Goal: Information Seeking & Learning: Learn about a topic

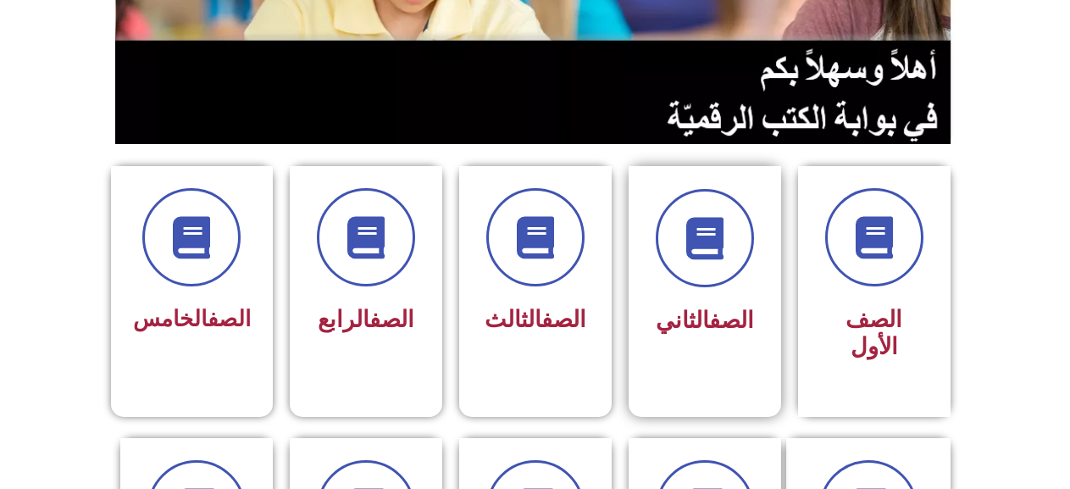
scroll to position [339, 0]
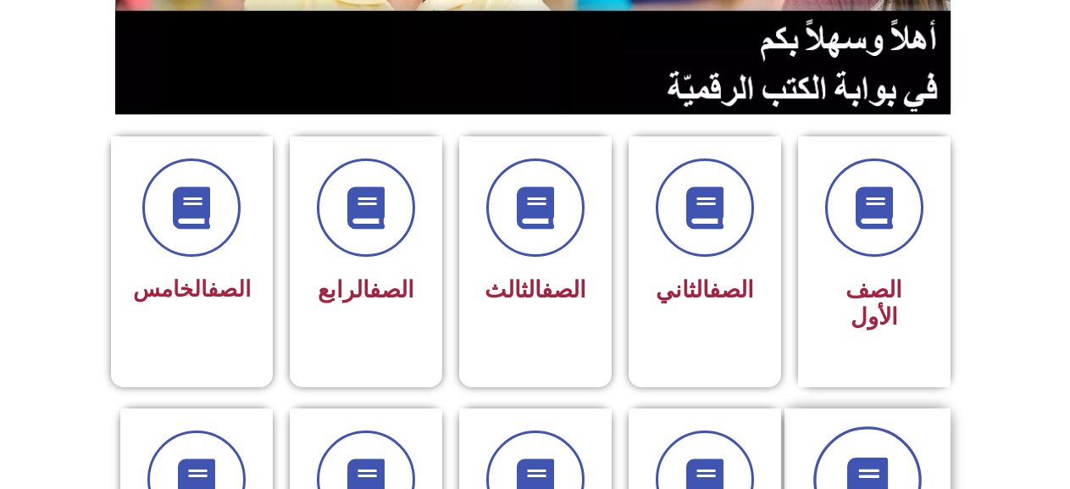
click at [854, 426] on span at bounding box center [867, 480] width 108 height 108
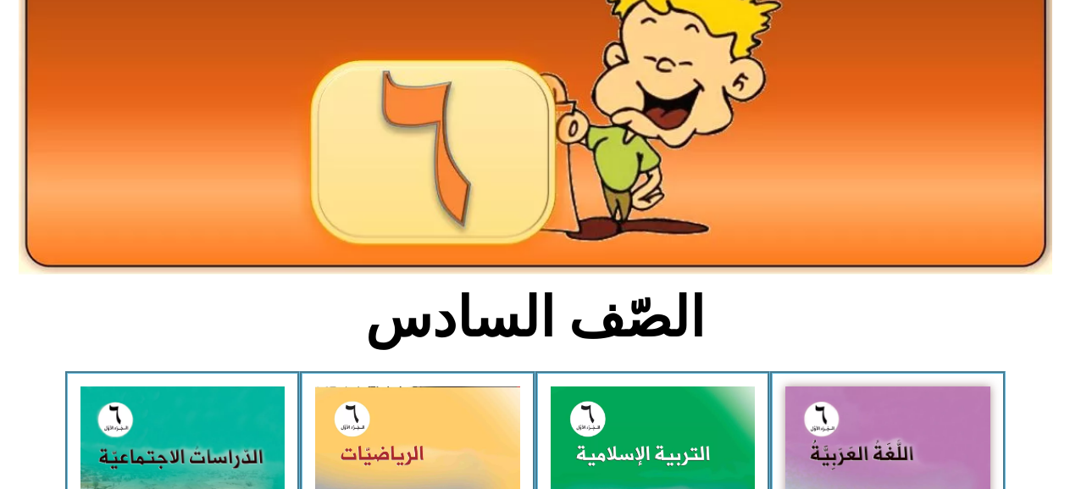
scroll to position [424, 0]
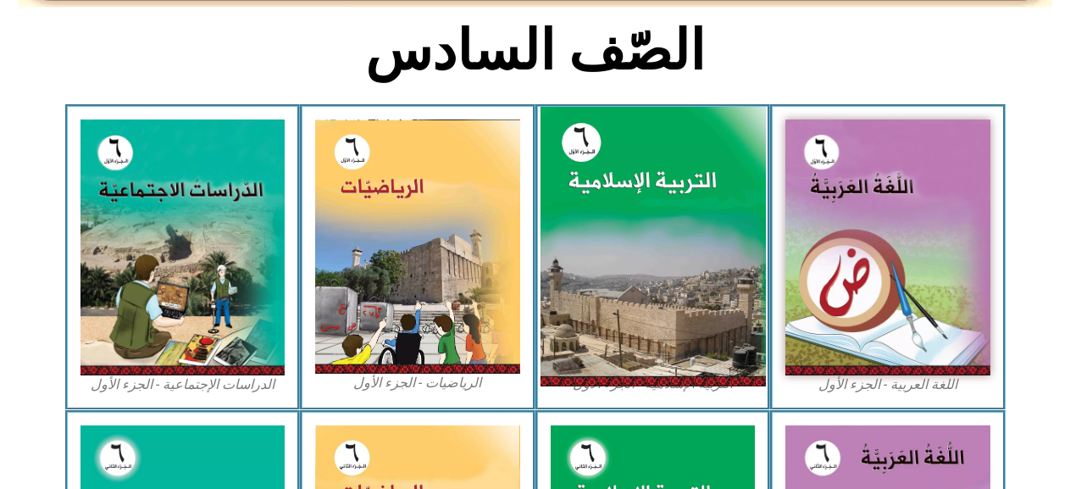
click at [648, 337] on img at bounding box center [652, 247] width 225 height 280
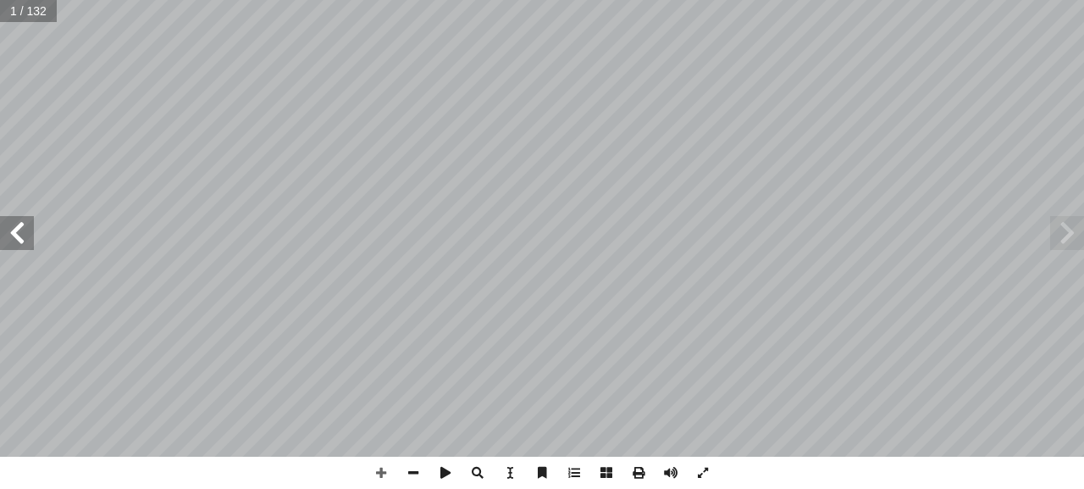
click at [25, 241] on span at bounding box center [17, 233] width 34 height 34
drag, startPoint x: 401, startPoint y: 473, endPoint x: 398, endPoint y: 457, distance: 15.5
click at [400, 468] on span at bounding box center [413, 473] width 32 height 32
drag, startPoint x: 2, startPoint y: 233, endPoint x: 16, endPoint y: 221, distance: 18.7
click at [15, 222] on span at bounding box center [17, 233] width 34 height 34
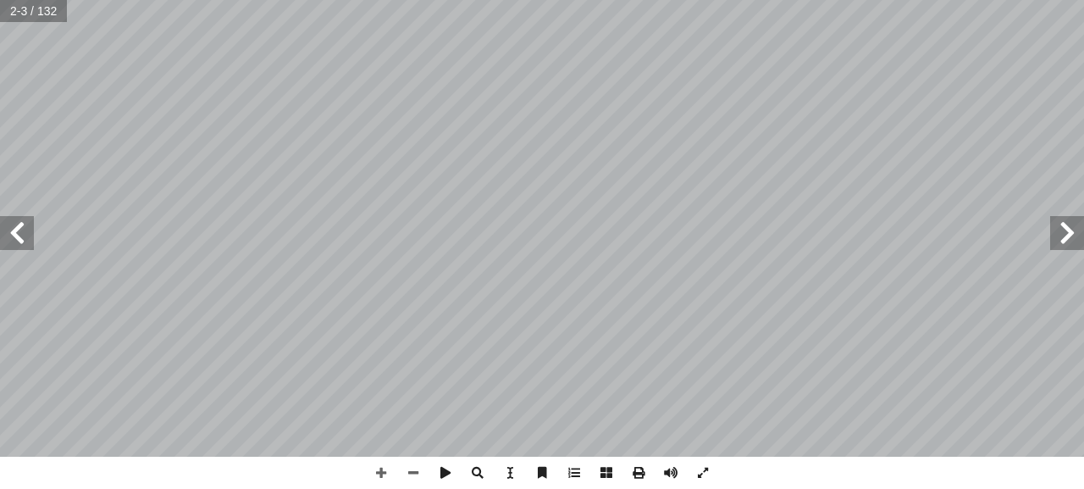
click at [14, 222] on span at bounding box center [17, 233] width 34 height 34
click at [14, 225] on span at bounding box center [17, 233] width 34 height 34
click at [14, 223] on span at bounding box center [17, 233] width 34 height 34
click at [2, 220] on span at bounding box center [17, 233] width 34 height 34
click at [0, 219] on span at bounding box center [17, 233] width 34 height 34
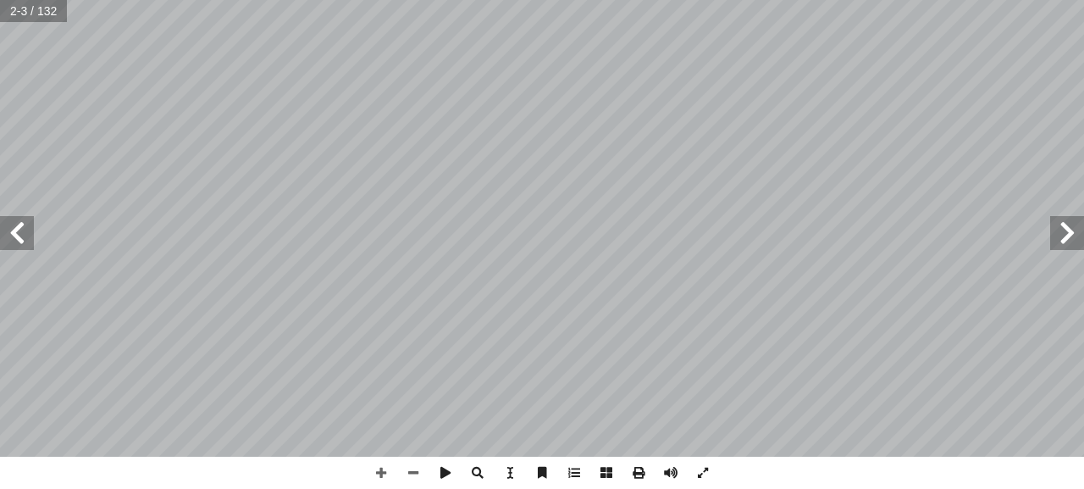
click at [0, 216] on span at bounding box center [17, 233] width 34 height 34
click at [0, 213] on div "جميع حقوق الطبع محفوظة © mohe.ps  | mohe.pna.ps  | moehe.gov.ps   .com/Mini…" at bounding box center [542, 228] width 1084 height 457
click at [5, 232] on span at bounding box center [17, 233] width 34 height 34
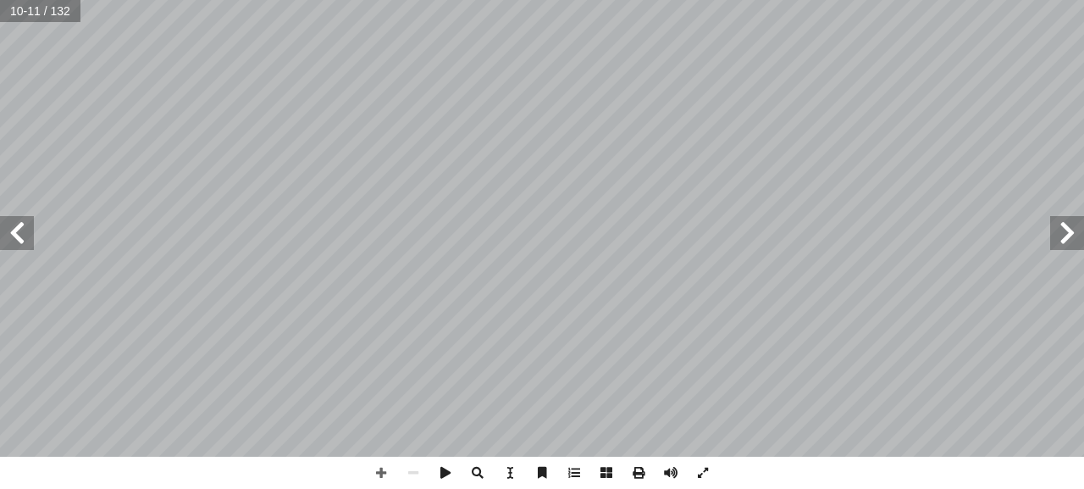
click at [5, 232] on span at bounding box center [17, 233] width 34 height 34
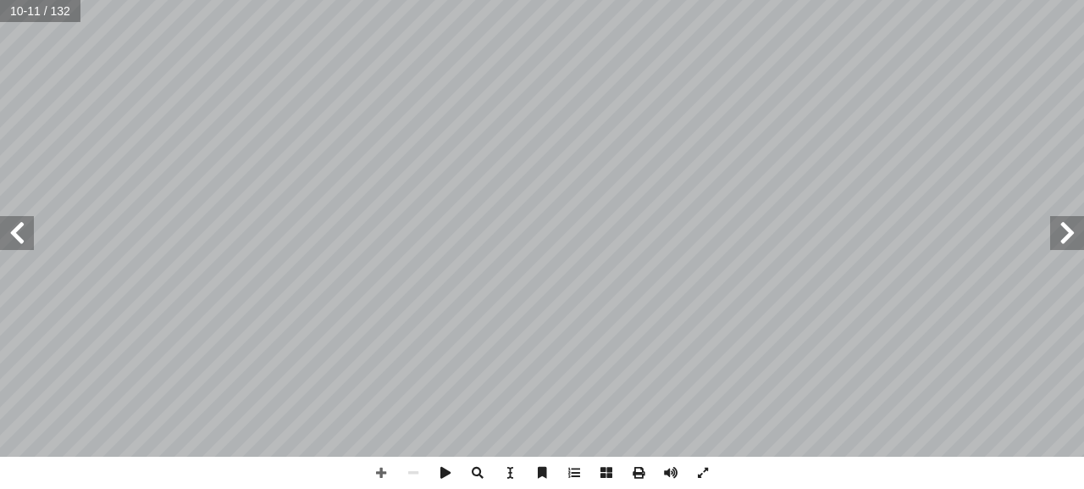
click at [5, 232] on span at bounding box center [17, 233] width 34 height 34
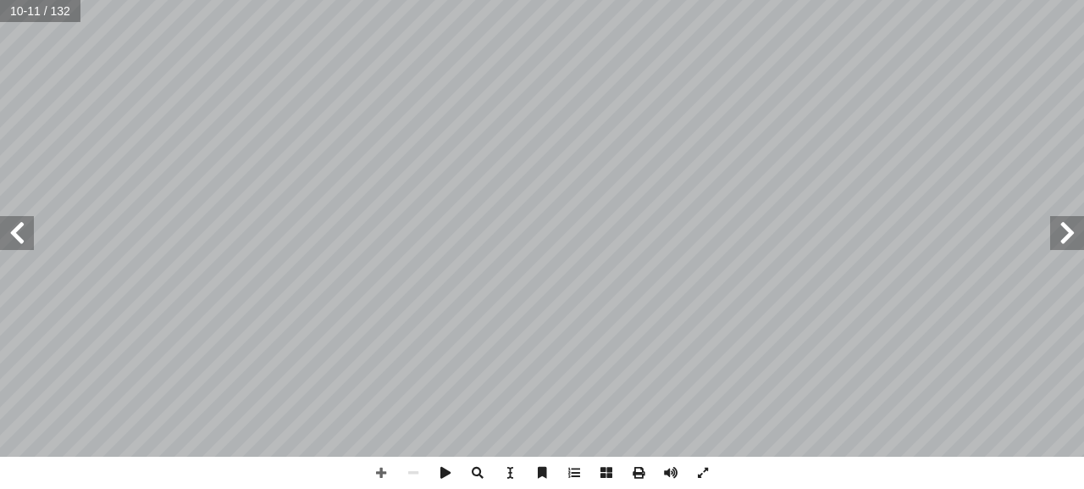
click at [5, 232] on span at bounding box center [17, 233] width 34 height 34
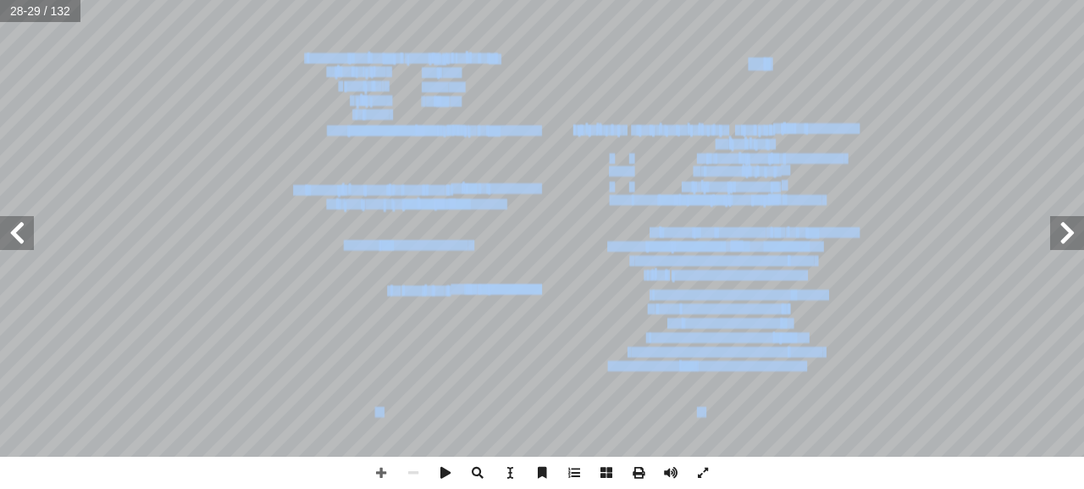
click at [14, 230] on span at bounding box center [17, 233] width 34 height 34
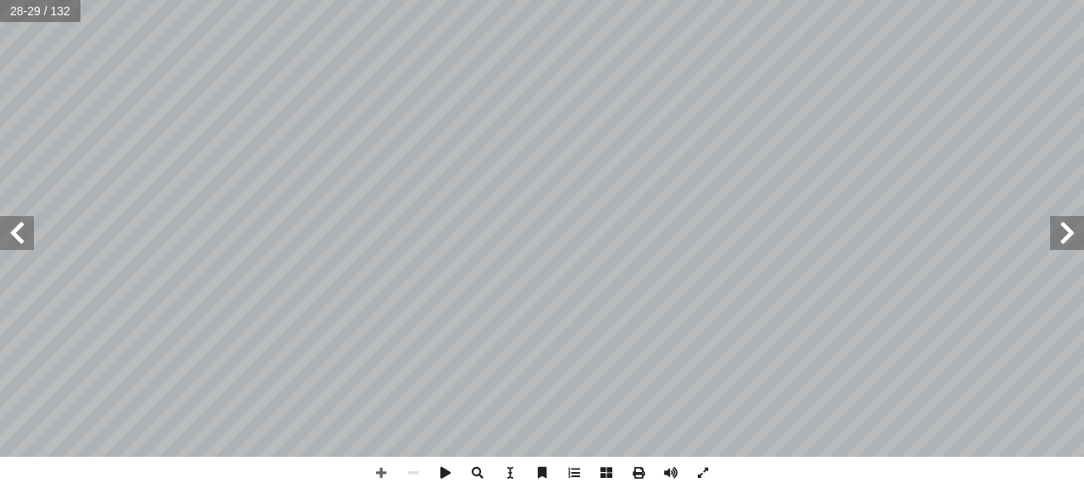
click at [9, 226] on span at bounding box center [17, 233] width 34 height 34
click at [1, 219] on span at bounding box center [17, 233] width 34 height 34
click at [0, 218] on span at bounding box center [17, 233] width 34 height 34
click at [0, 210] on div "24 قويم َّ الت ِ ــر ْ ي َ غ ِ ة َ بــار ِ ع ْ ال َ ــل ِ قاب ُ ) م ( َ ة َ شــ…" at bounding box center [542, 228] width 1084 height 457
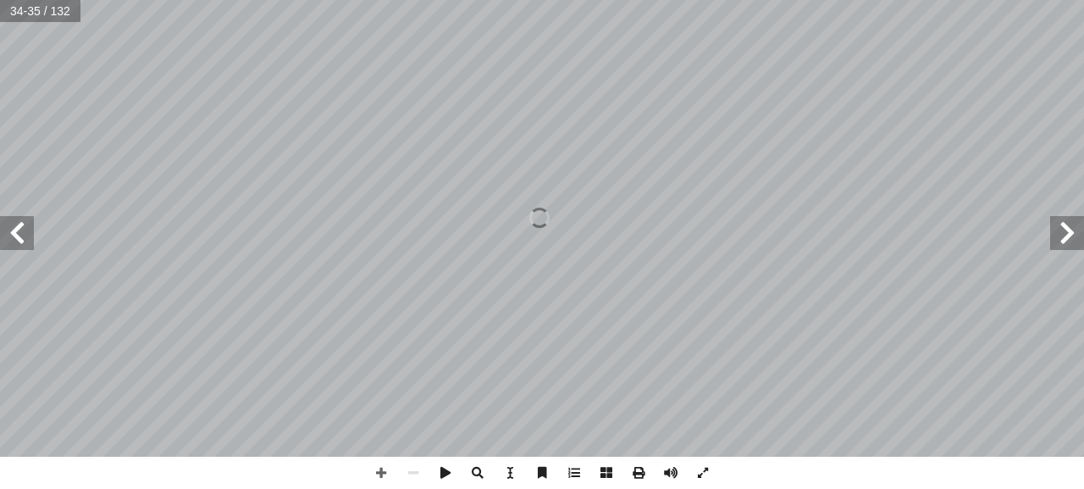
click at [0, 235] on span at bounding box center [17, 233] width 34 height 34
click at [10, 235] on span at bounding box center [17, 233] width 34 height 34
drag, startPoint x: 1080, startPoint y: 235, endPoint x: 1066, endPoint y: 236, distance: 14.5
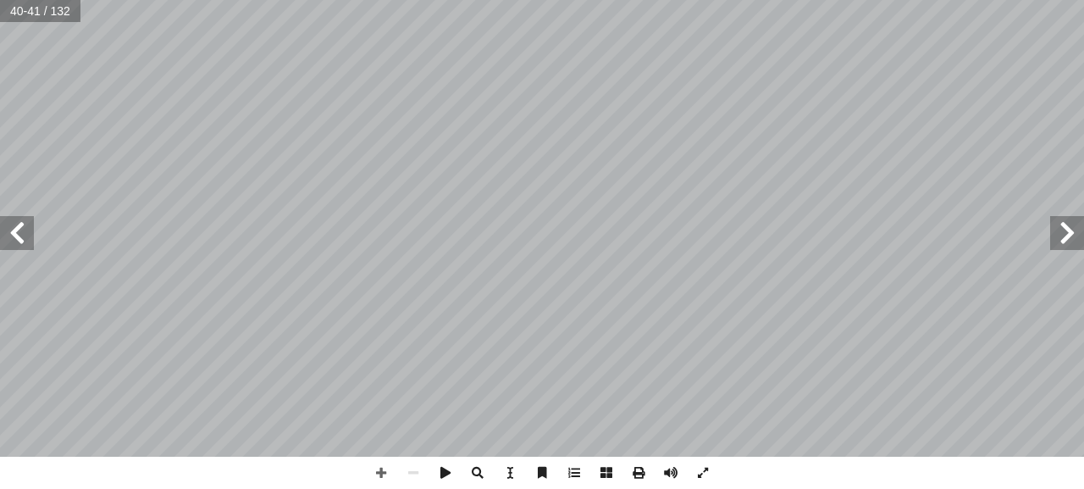
click at [1078, 235] on span at bounding box center [1067, 233] width 34 height 34
click at [14, 231] on span at bounding box center [17, 233] width 34 height 34
drag, startPoint x: 387, startPoint y: 468, endPoint x: 398, endPoint y: 465, distance: 11.5
click at [387, 468] on span at bounding box center [381, 473] width 32 height 32
click at [542, 475] on div "36 ُ والمحيطــة ُ ــاملة ّ الش ُ الكاملــة ُ ــه ُ معرفت َ ــو ُ : ه ِ ــه ّ ال…" at bounding box center [542, 244] width 1084 height 489
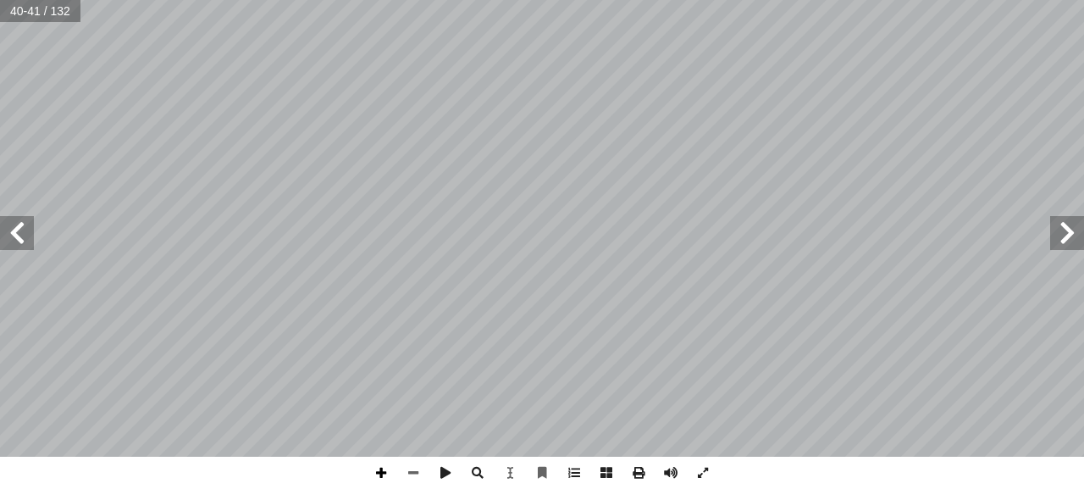
click at [383, 476] on span at bounding box center [381, 473] width 32 height 32
drag, startPoint x: 407, startPoint y: 476, endPoint x: 418, endPoint y: 459, distance: 19.8
click at [407, 471] on span at bounding box center [413, 473] width 32 height 32
click at [11, 235] on span at bounding box center [17, 233] width 34 height 34
drag, startPoint x: 422, startPoint y: 470, endPoint x: 416, endPoint y: 462, distance: 10.3
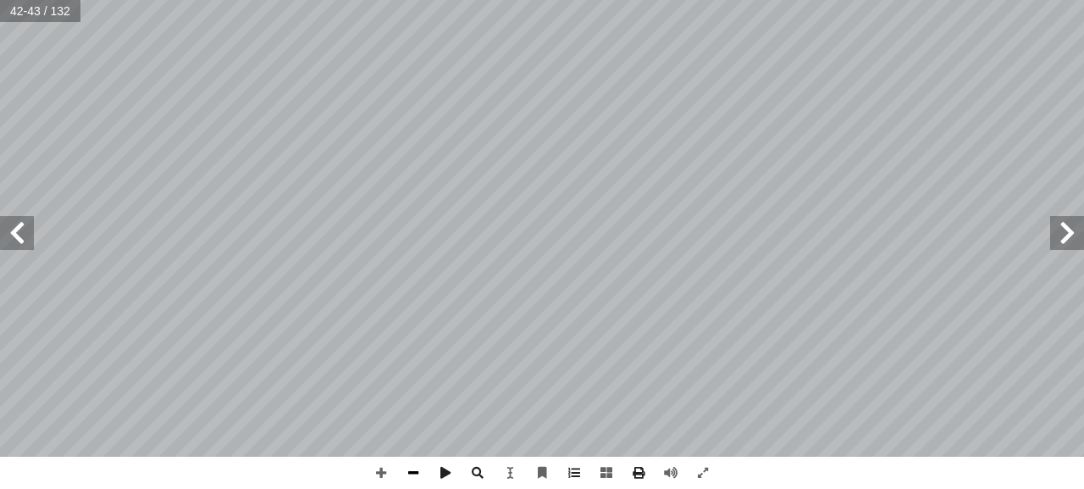
click at [419, 469] on span at bounding box center [413, 473] width 32 height 32
drag, startPoint x: 1064, startPoint y: 233, endPoint x: 1050, endPoint y: 224, distance: 16.4
click at [1061, 230] on span at bounding box center [1067, 233] width 34 height 34
click at [459, 154] on html "الصفحة الرئيسية الصف الأول الصف الثاني الصف الثالث الصف الرابع الصف الخامس الصف…" at bounding box center [542, 77] width 1084 height 154
click at [27, 227] on span at bounding box center [17, 233] width 34 height 34
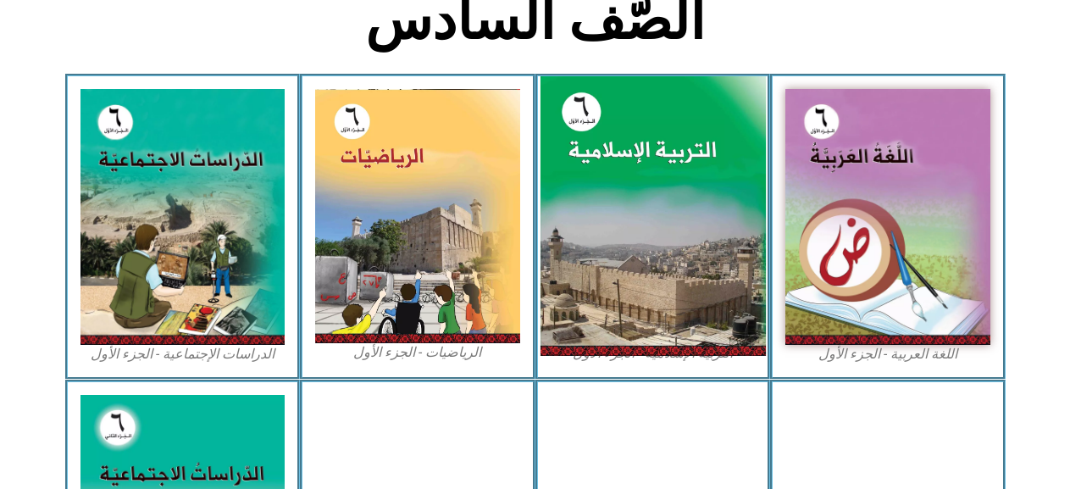
scroll to position [508, 0]
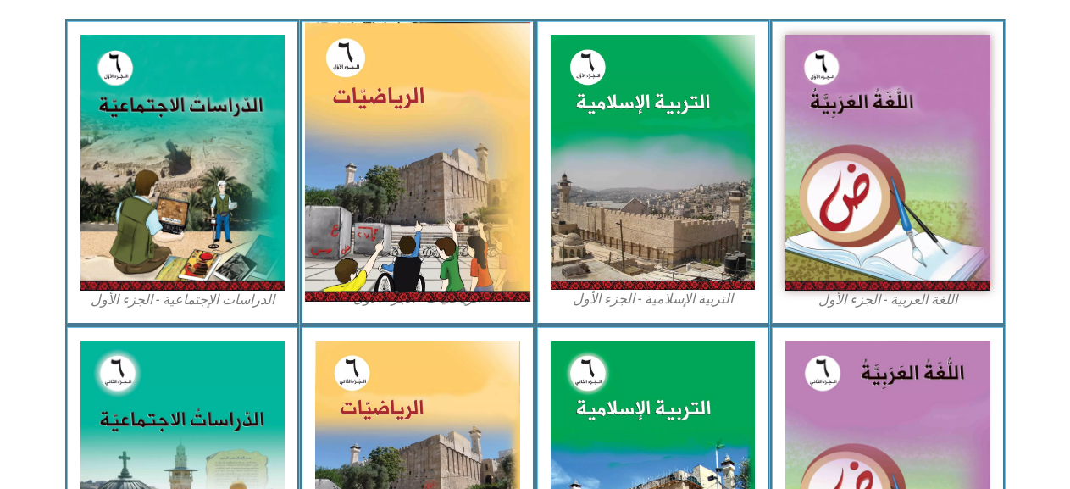
click at [460, 111] on img at bounding box center [417, 162] width 225 height 280
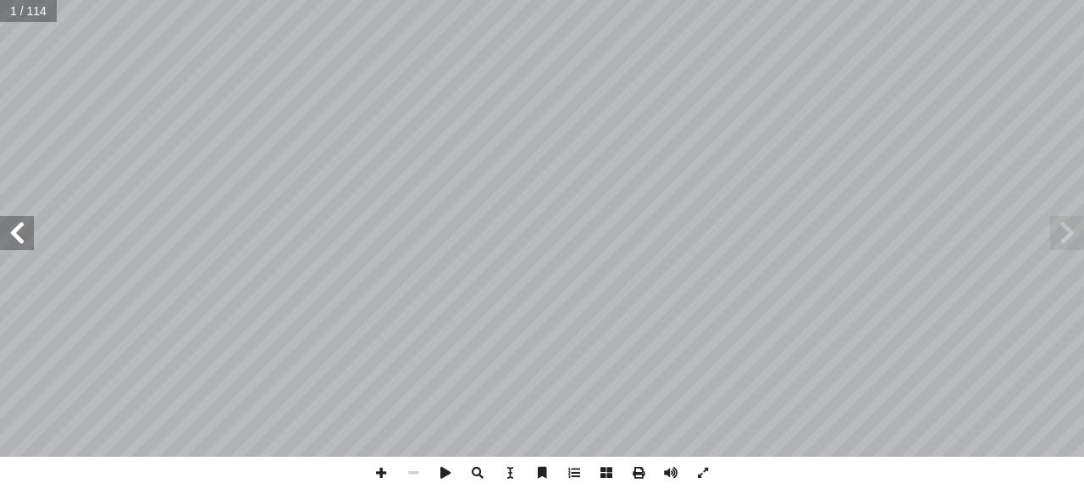
click at [30, 234] on span at bounding box center [17, 233] width 34 height 34
click at [33, 227] on span at bounding box center [17, 233] width 34 height 34
click at [19, 224] on span at bounding box center [17, 233] width 34 height 34
click at [16, 241] on span at bounding box center [17, 233] width 34 height 34
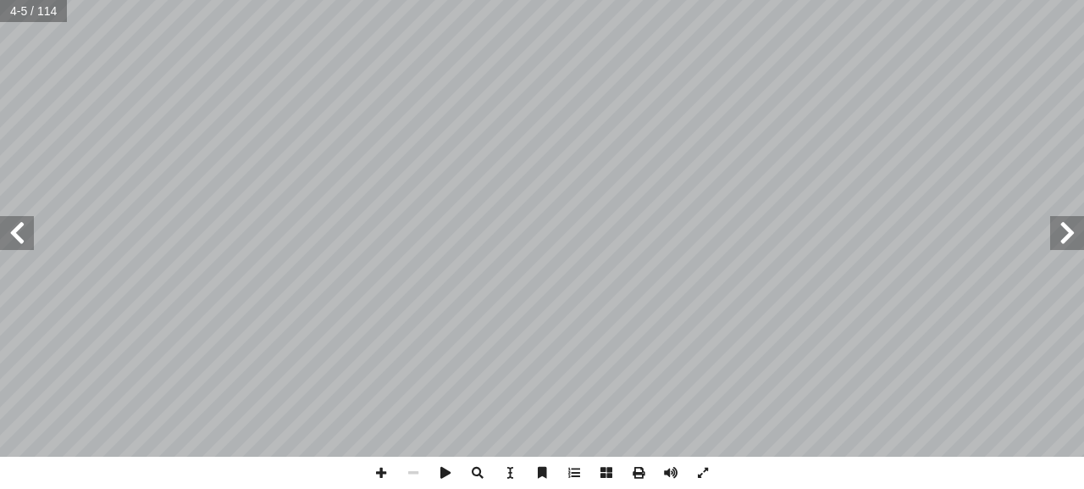
click at [16, 241] on span at bounding box center [17, 233] width 34 height 34
click at [16, 244] on span at bounding box center [17, 233] width 34 height 34
click at [20, 246] on span at bounding box center [17, 233] width 34 height 34
click at [374, 468] on span at bounding box center [381, 473] width 32 height 32
click at [375, 154] on html "الصفحة الرئيسية الصف الأول الصف الثاني الصف الثالث الصف الرابع الصف الخامس الصف…" at bounding box center [542, 77] width 1084 height 154
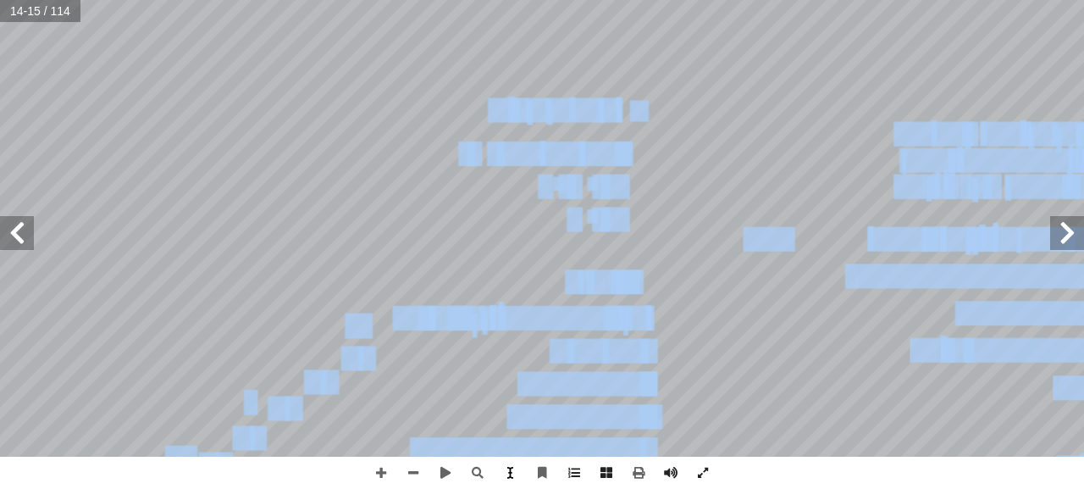
click at [508, 474] on div "١٠ :) 2 ط ( � نش :) 3 ط ( � نش علــى ً ندوقــا ُ ص ُ الطلبــة أ ا ــ َّ ، عب َ …" at bounding box center [542, 244] width 1084 height 489
